Goal: Information Seeking & Learning: Find specific fact

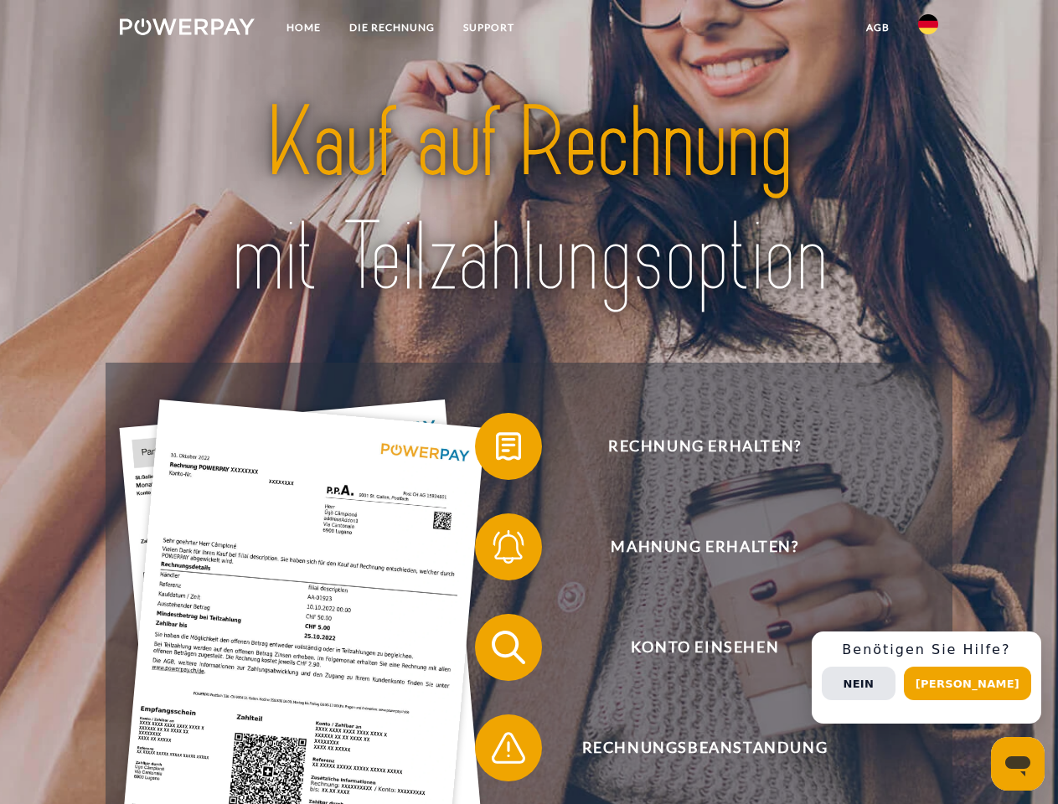
click at [187, 29] on img at bounding box center [187, 26] width 135 height 17
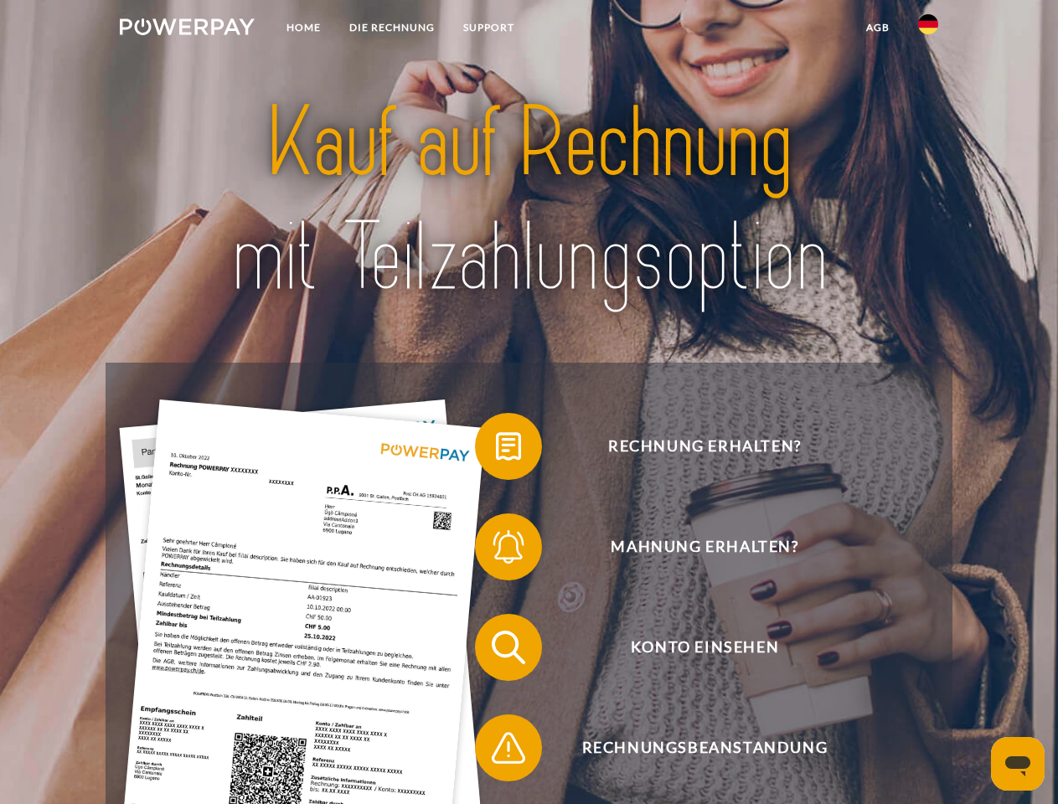
click at [928, 29] on img at bounding box center [928, 24] width 20 height 20
click at [877, 28] on link "agb" at bounding box center [878, 28] width 52 height 30
click at [496, 450] on span at bounding box center [483, 446] width 84 height 84
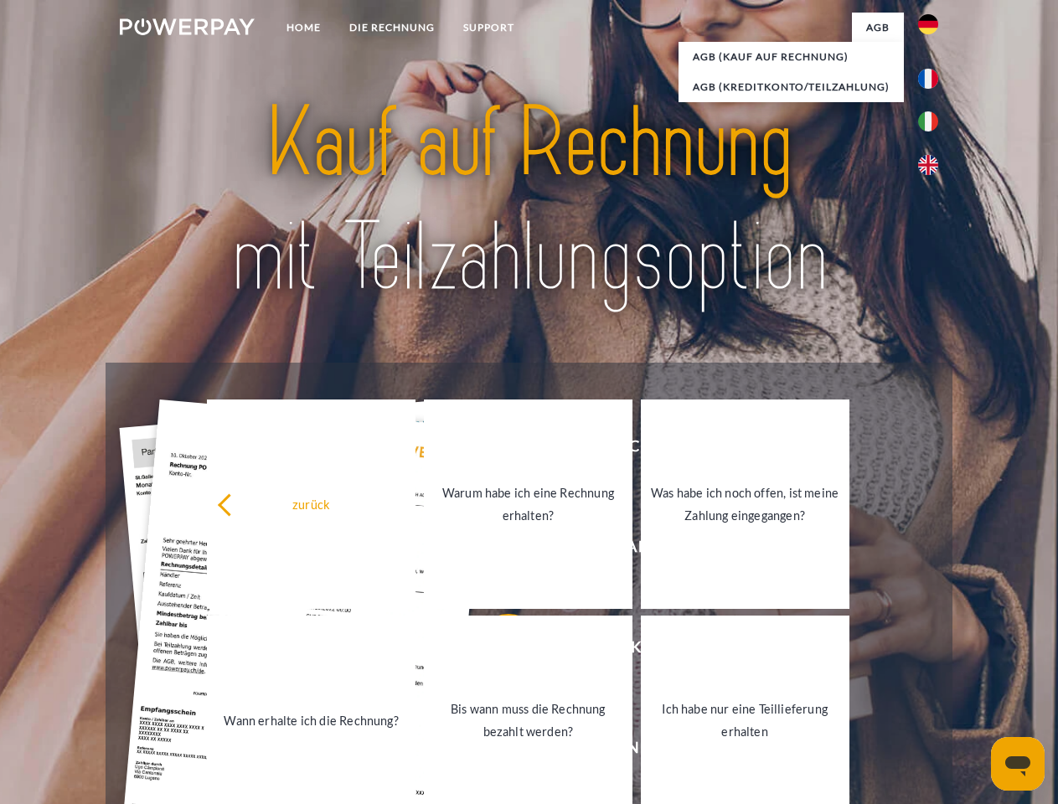
click at [496, 550] on div "Rechnung erhalten? Mahnung erhalten? Konto einsehen" at bounding box center [529, 698] width 846 height 670
click at [496, 651] on link "Bis wann muss die Rechnung bezahlt werden?" at bounding box center [528, 719] width 208 height 209
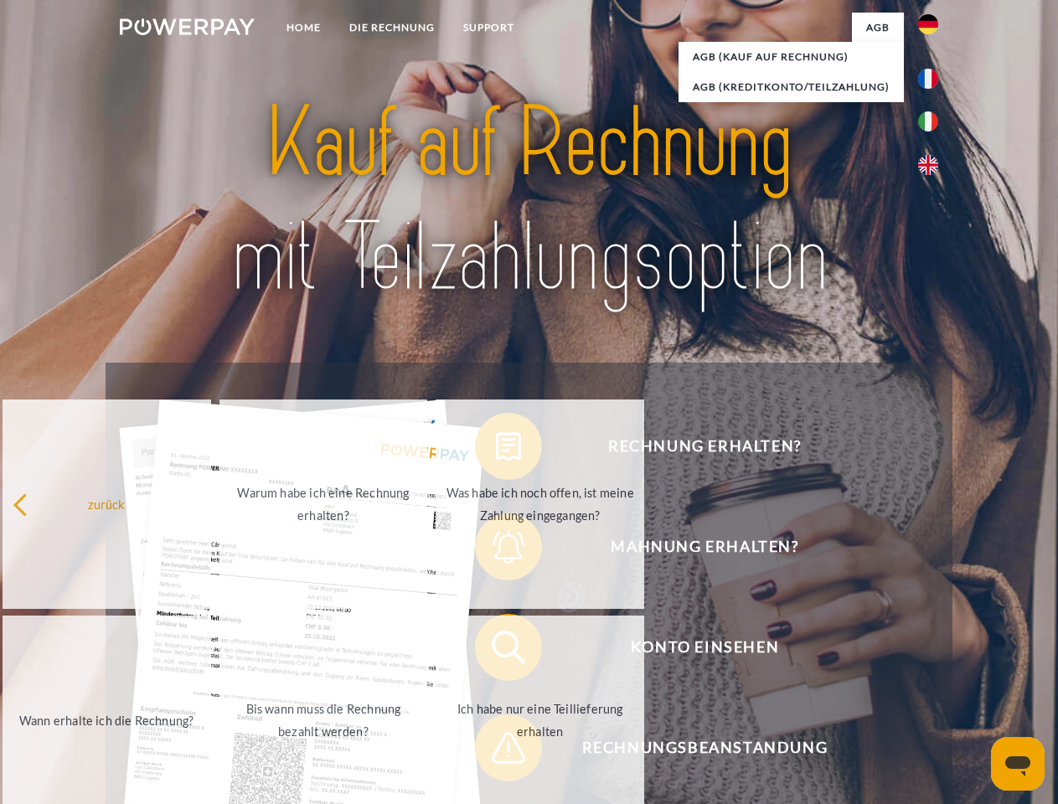
click at [496, 751] on span at bounding box center [483, 748] width 84 height 84
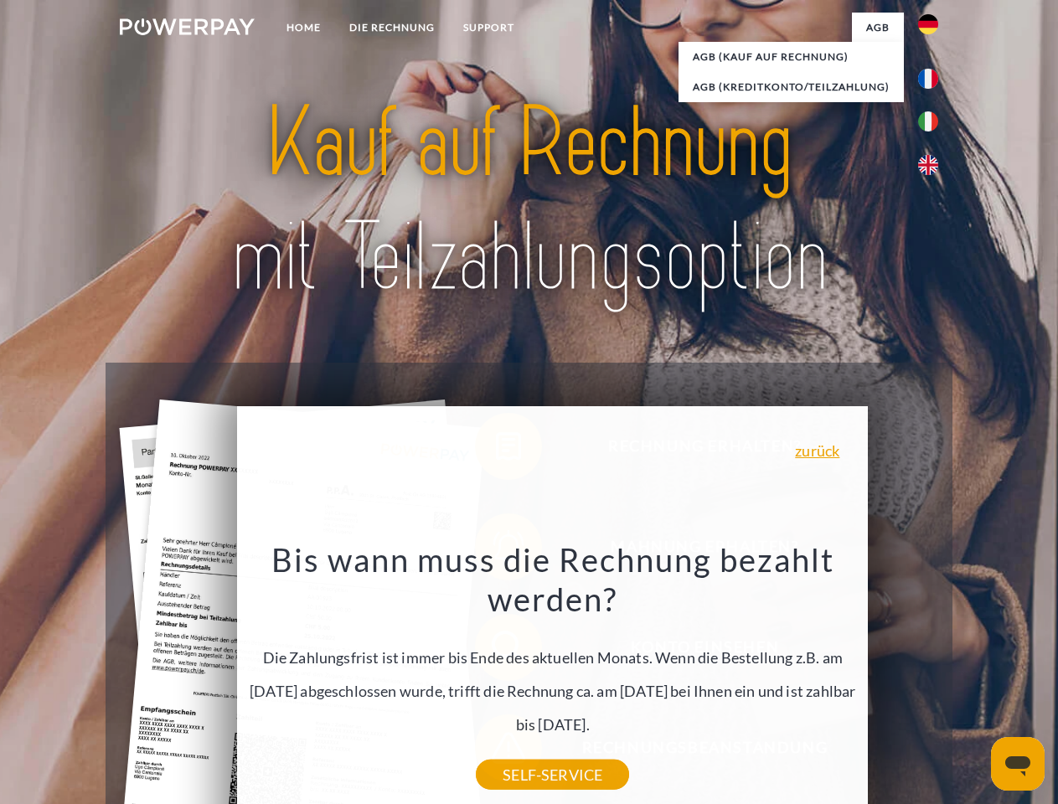
click at [932, 677] on div "Rechnung erhalten? Mahnung erhalten? Konto einsehen" at bounding box center [529, 698] width 846 height 670
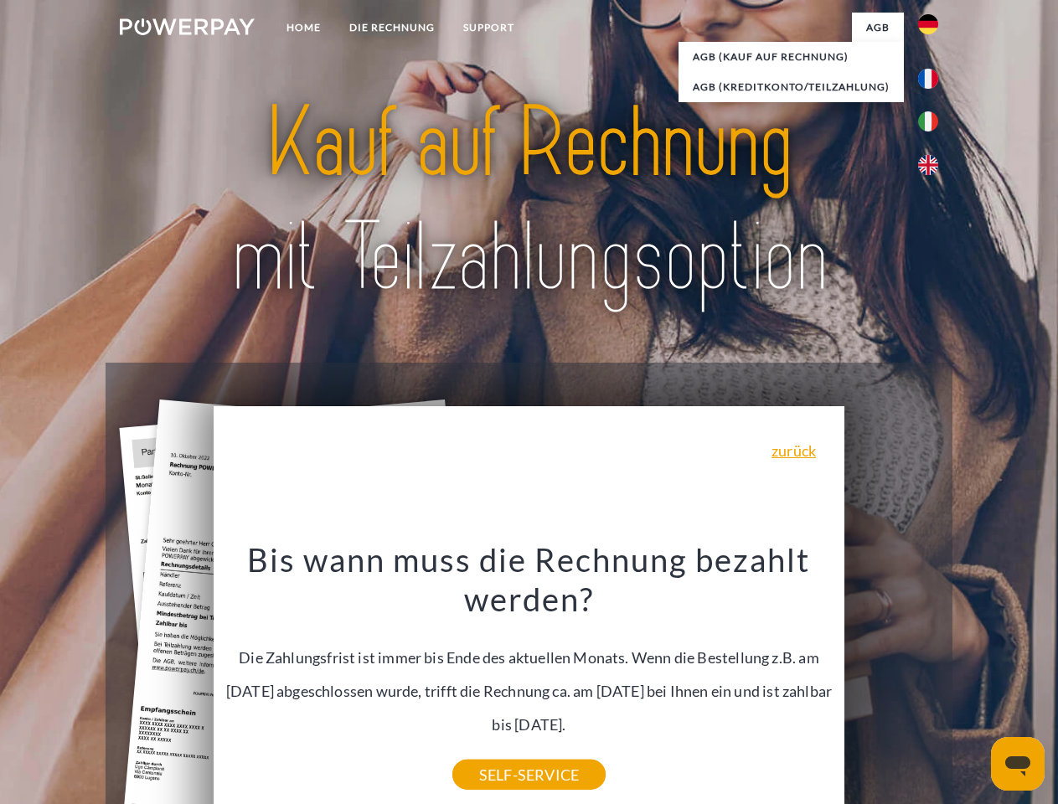
click at [891, 681] on span "Konto einsehen" at bounding box center [704, 647] width 410 height 67
click at [973, 683] on header "Home DIE RECHNUNG SUPPORT" at bounding box center [529, 578] width 1058 height 1156
